Goal: Check status: Check status

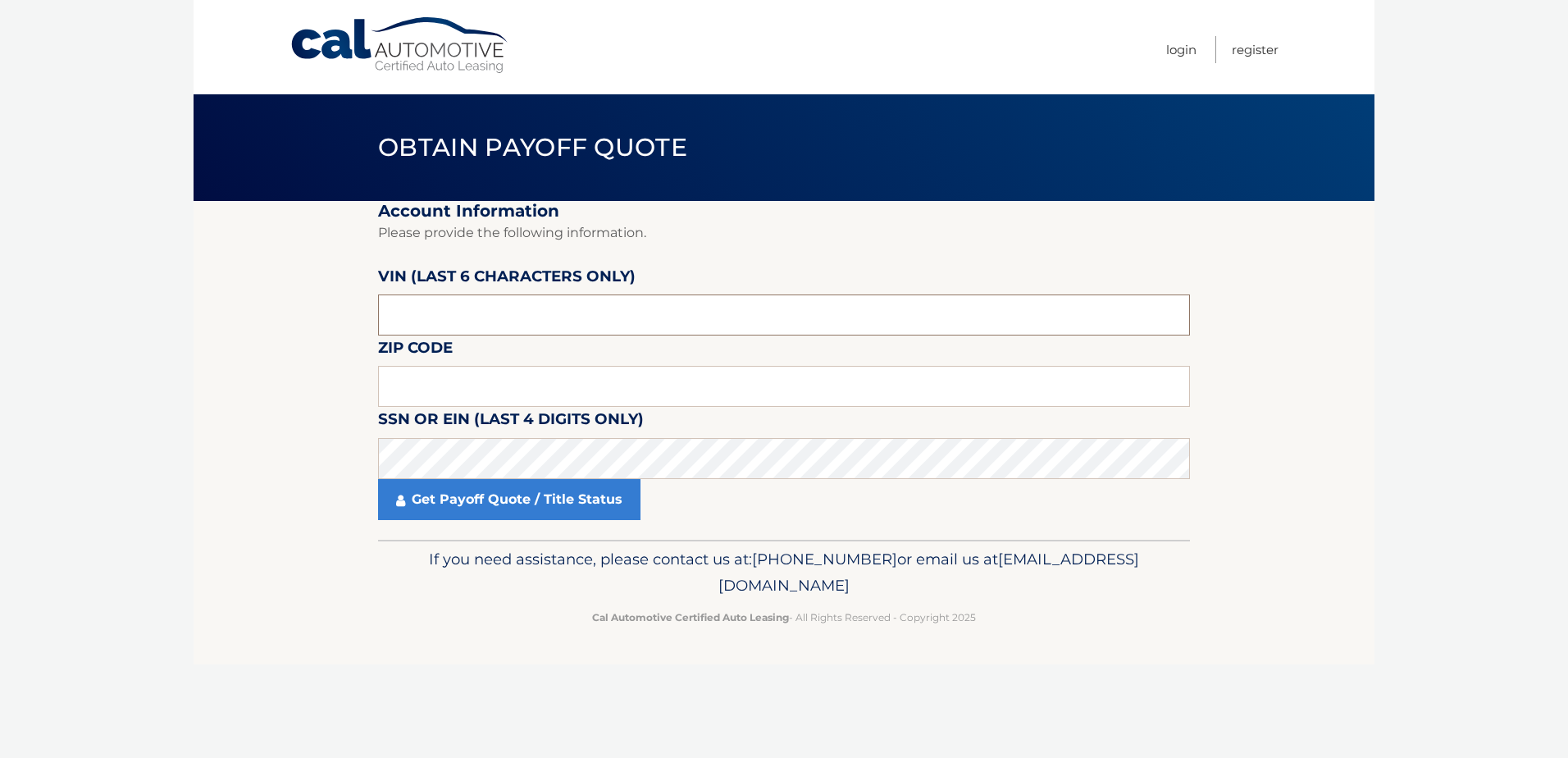
click at [468, 320] on input "text" at bounding box center [783, 315] width 812 height 41
paste input "162964"
type input "162964"
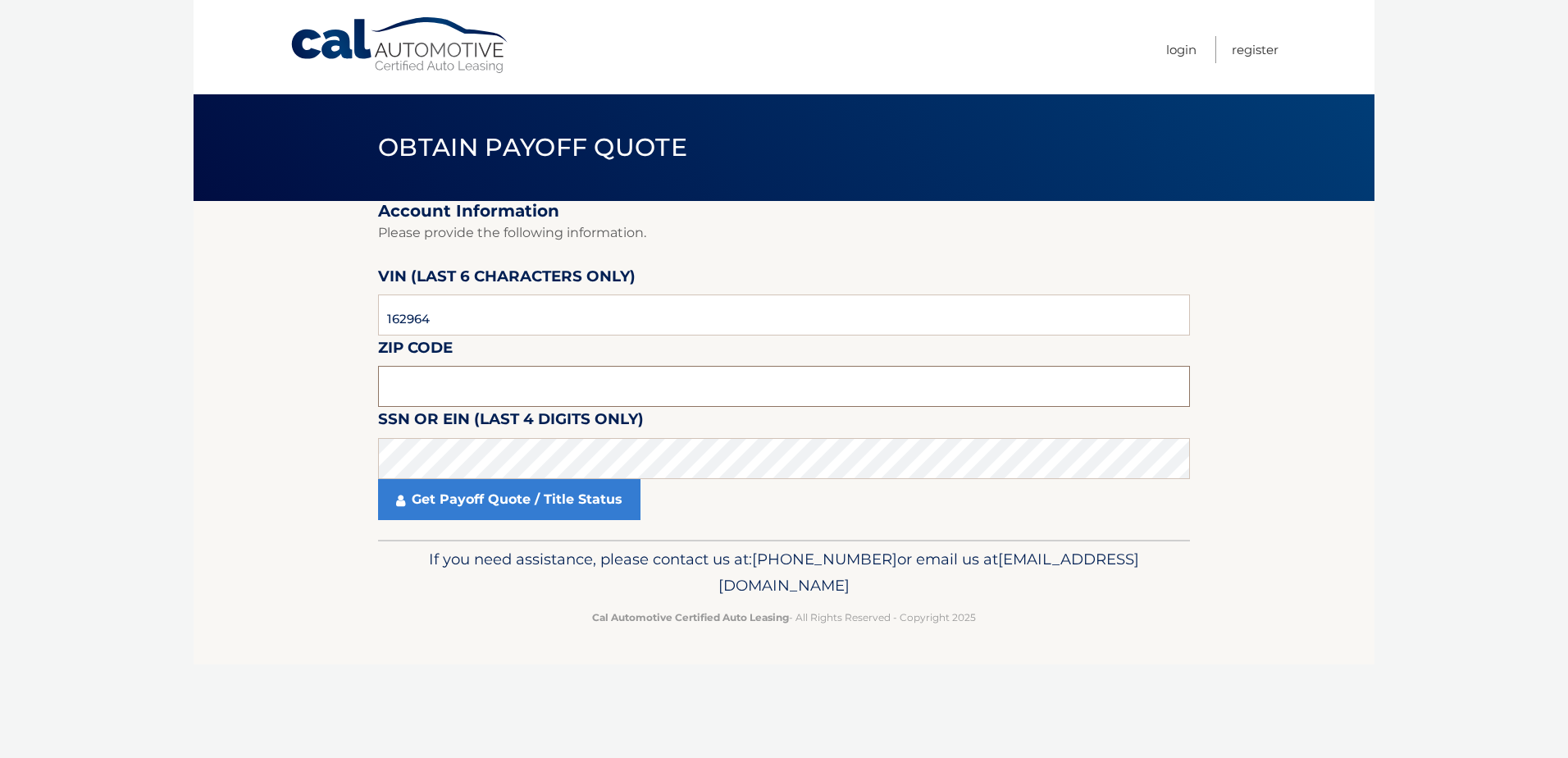
click at [460, 385] on input "text" at bounding box center [783, 387] width 812 height 41
click at [460, 390] on input "text" at bounding box center [783, 387] width 812 height 41
type input "33426"
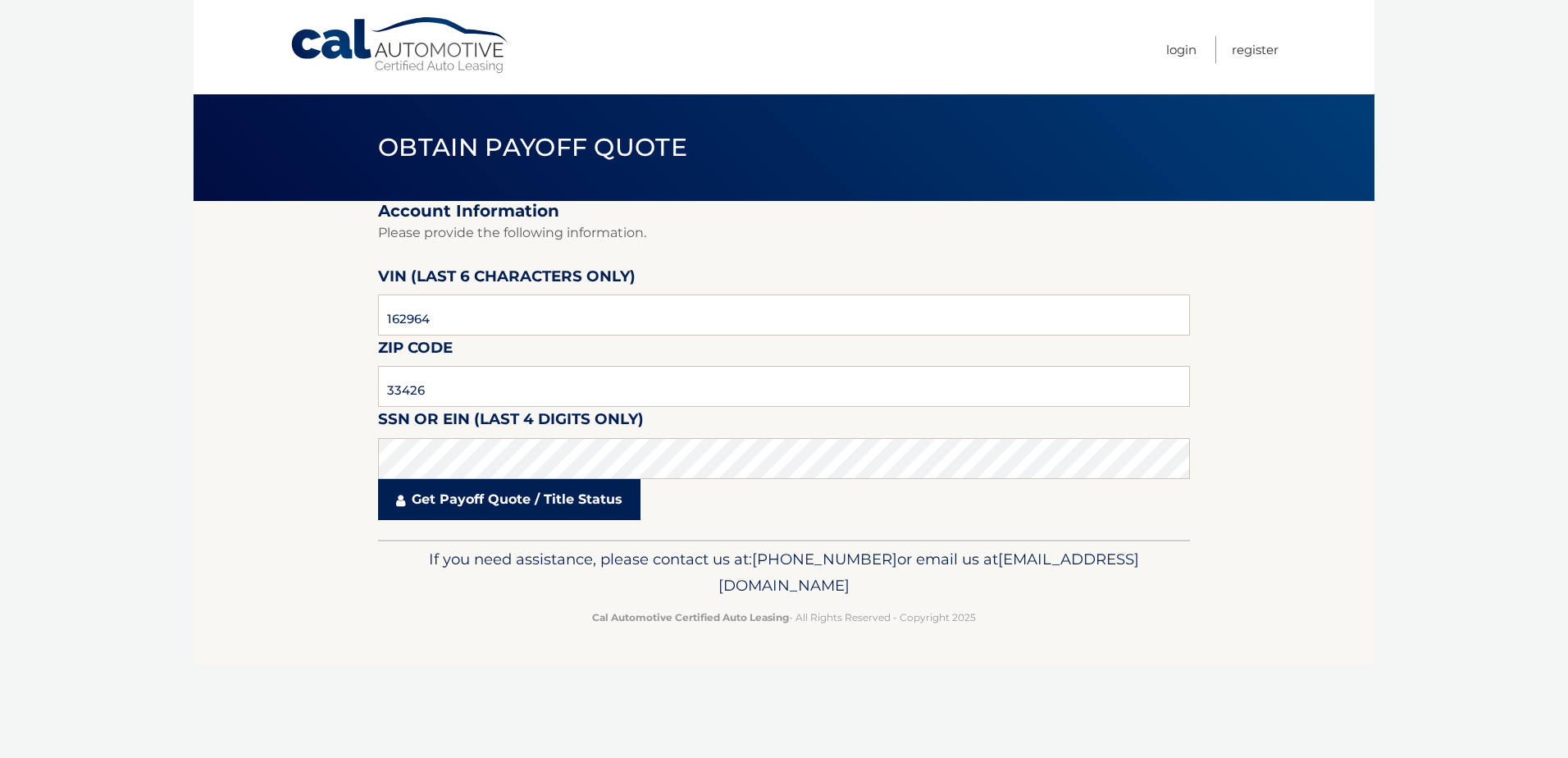
click at [526, 502] on link "Get Payoff Quote / Title Status" at bounding box center [508, 499] width 262 height 41
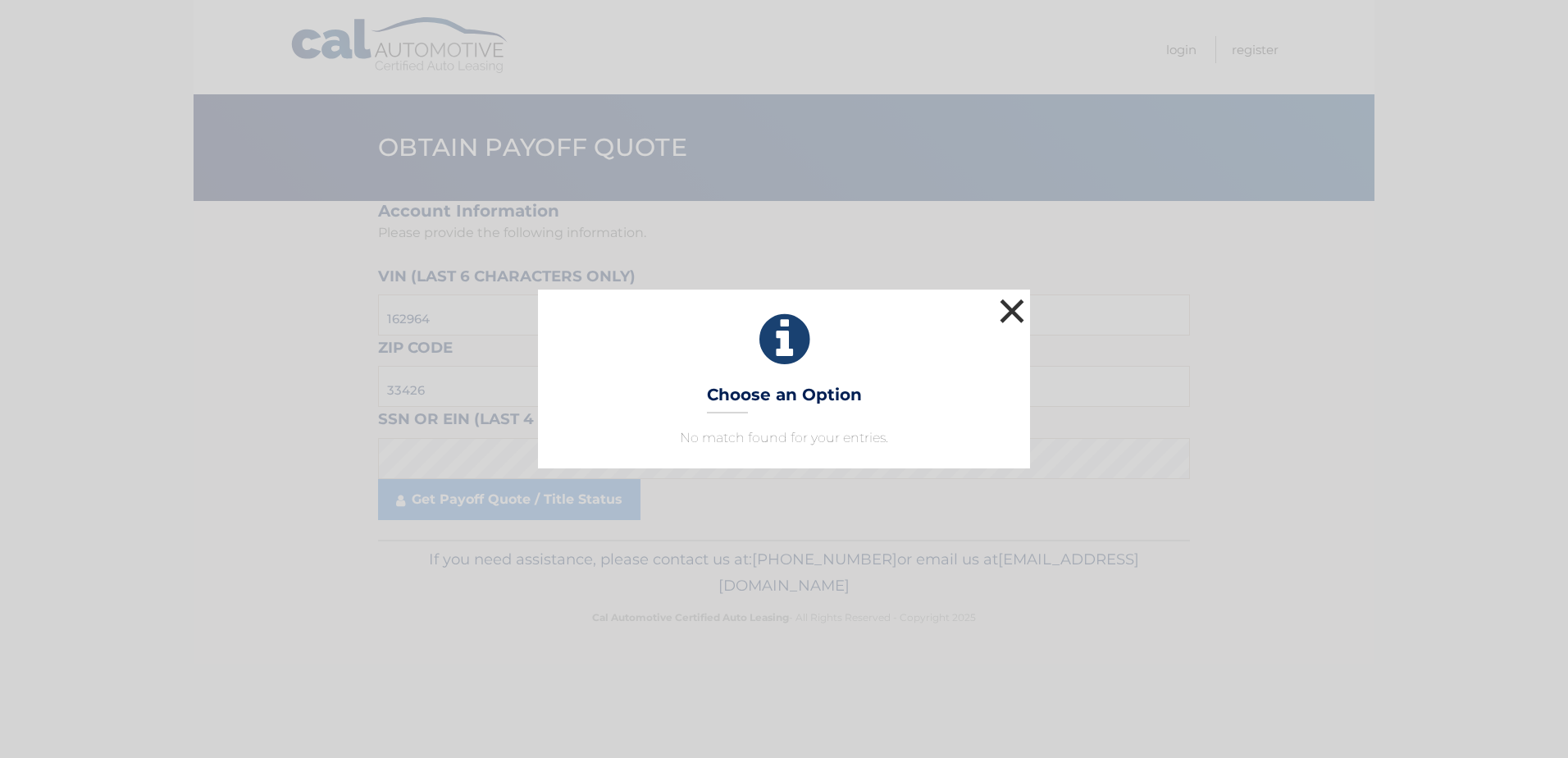
drag, startPoint x: 1012, startPoint y: 307, endPoint x: 995, endPoint y: 315, distance: 18.8
click at [1012, 308] on button "×" at bounding box center [1012, 310] width 33 height 33
